Goal: Information Seeking & Learning: Learn about a topic

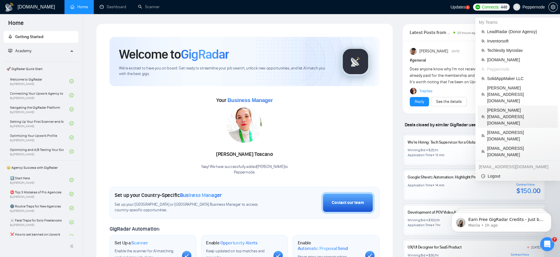
click at [501, 107] on span "[PERSON_NAME][EMAIL_ADDRESS][DOMAIN_NAME]" at bounding box center [520, 116] width 67 height 19
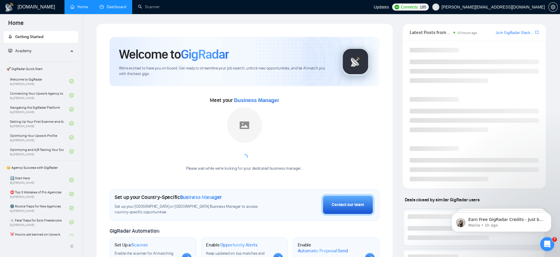
click at [113, 4] on link "Dashboard" at bounding box center [113, 6] width 27 height 5
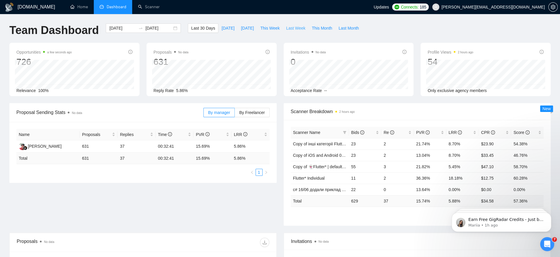
click at [297, 26] on span "Last Week" at bounding box center [295, 28] width 19 height 6
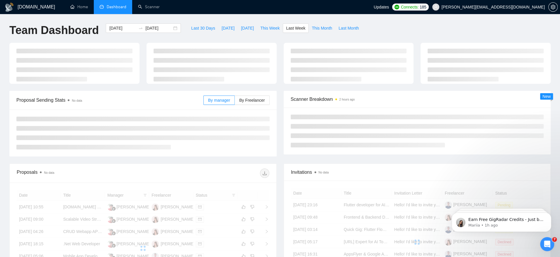
type input "[DATE]"
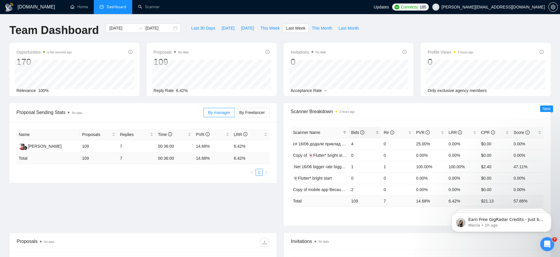
click at [354, 131] on span "Bids" at bounding box center [357, 132] width 13 height 5
click at [249, 115] on label "By Freelancer" at bounding box center [252, 112] width 35 height 9
click at [235, 114] on input "By Freelancer" at bounding box center [235, 114] width 0 height 0
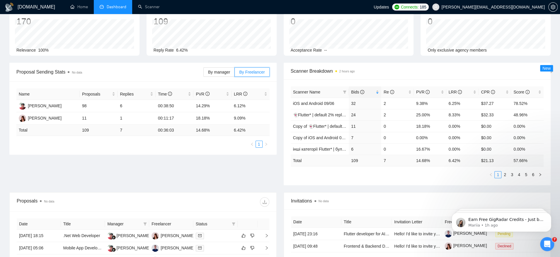
scroll to position [43, 0]
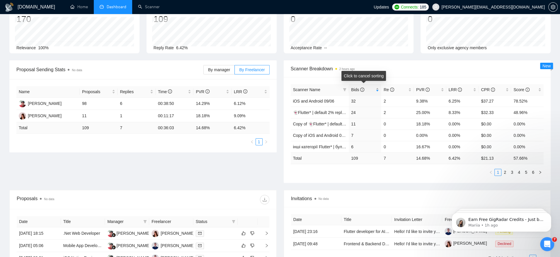
click at [353, 87] on span "Bids" at bounding box center [357, 89] width 13 height 5
click at [56, 105] on div "[PERSON_NAME]" at bounding box center [45, 103] width 34 height 6
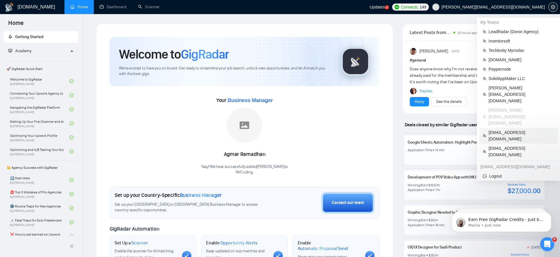
click at [521, 129] on span "[EMAIL_ADDRESS][DOMAIN_NAME]" at bounding box center [522, 135] width 66 height 13
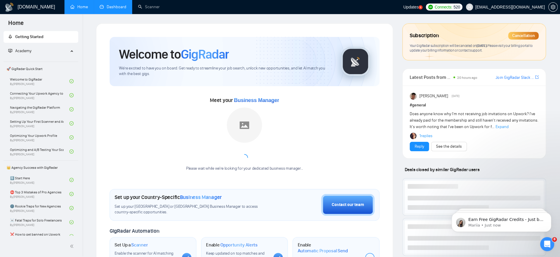
click at [110, 9] on link "Dashboard" at bounding box center [113, 6] width 27 height 5
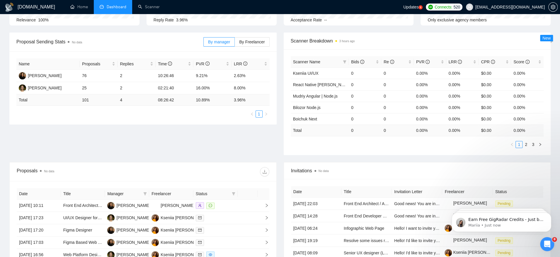
scroll to position [69, 0]
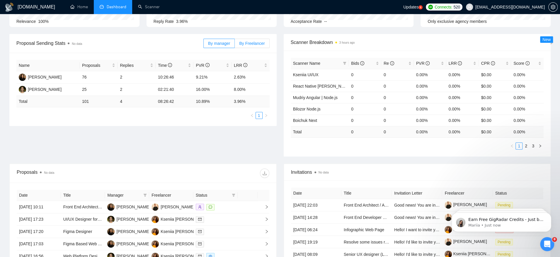
click at [246, 41] on span "By Freelancer" at bounding box center [252, 43] width 26 height 5
click at [235, 45] on input "By Freelancer" at bounding box center [235, 45] width 0 height 0
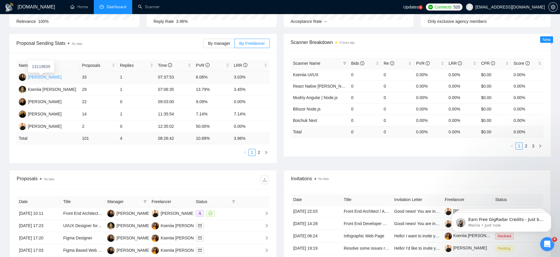
click at [55, 77] on div "Anton Starodubtsev" at bounding box center [45, 77] width 34 height 6
